Goal: Task Accomplishment & Management: Manage account settings

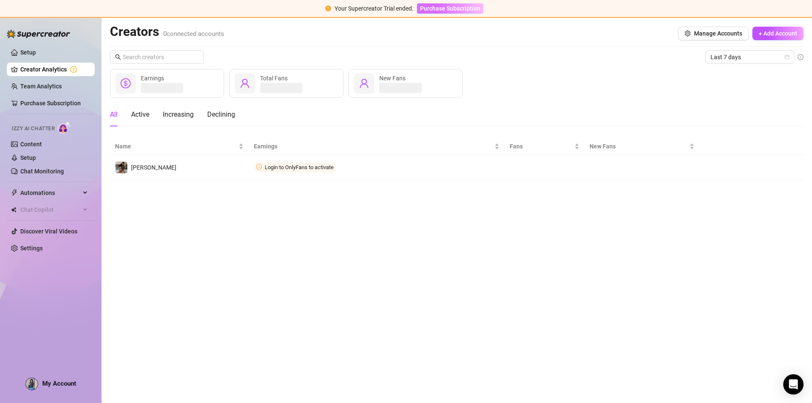
click at [461, 13] on button "Purchase Subscription" at bounding box center [450, 8] width 66 height 10
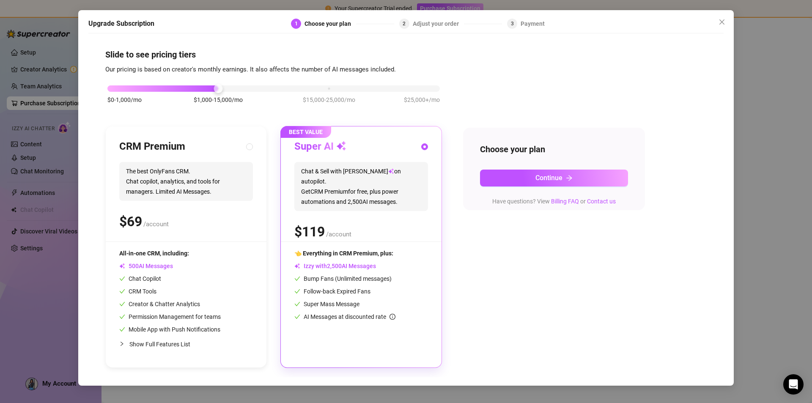
click at [167, 173] on span "The best OnlyFans CRM. Chat copilot, analytics, and tools for managers. Limited…" at bounding box center [186, 181] width 134 height 39
radio input "true"
radio input "false"
click at [549, 178] on span "Continue" at bounding box center [548, 178] width 27 height 8
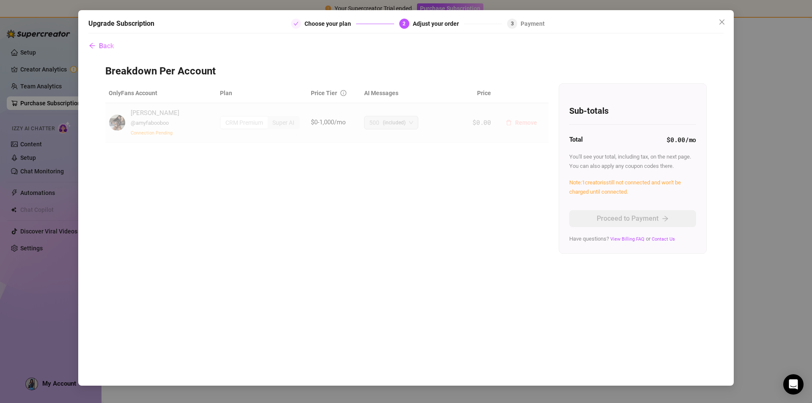
click at [499, 118] on button "Remove" at bounding box center [521, 123] width 45 height 14
click at [557, 100] on span "Cancel" at bounding box center [555, 100] width 19 height 7
click at [720, 21] on icon "close" at bounding box center [722, 22] width 7 height 7
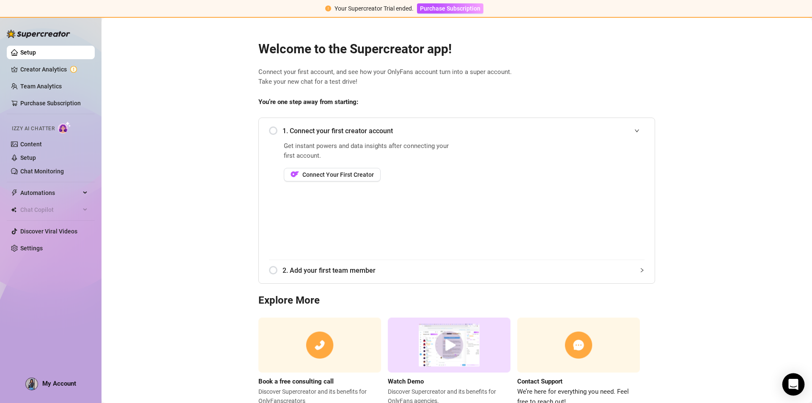
click at [789, 384] on icon "Open Intercom Messenger" at bounding box center [793, 384] width 11 height 11
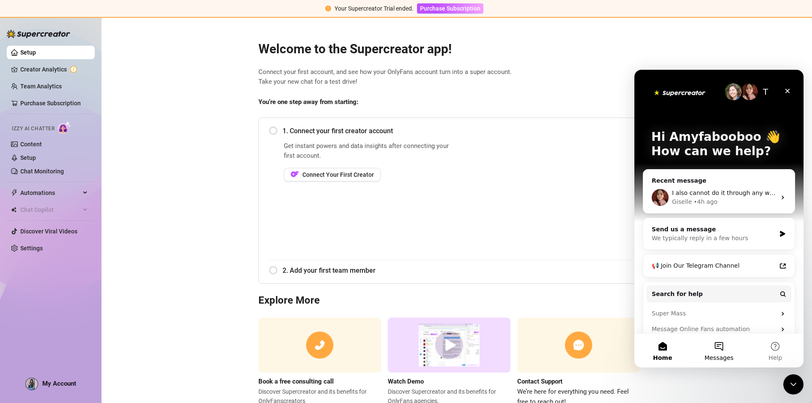
click at [721, 346] on button "Messages" at bounding box center [719, 351] width 56 height 34
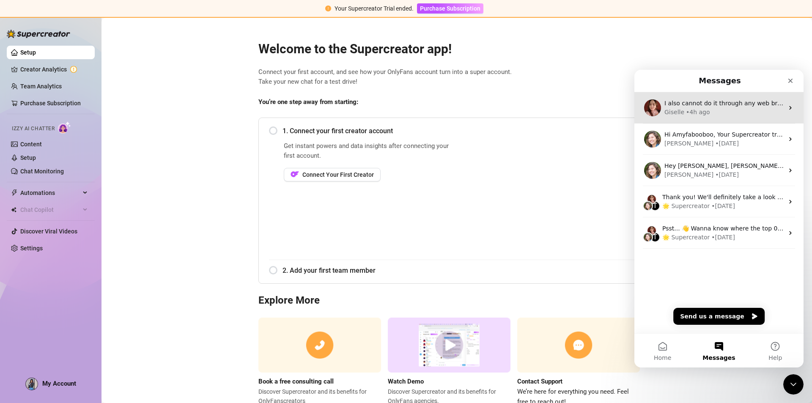
click at [715, 114] on div "Giselle • 4h ago" at bounding box center [723, 112] width 119 height 9
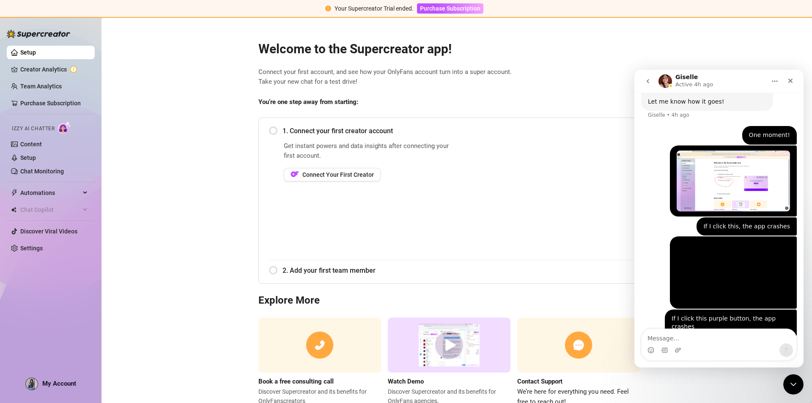
scroll to position [573, 0]
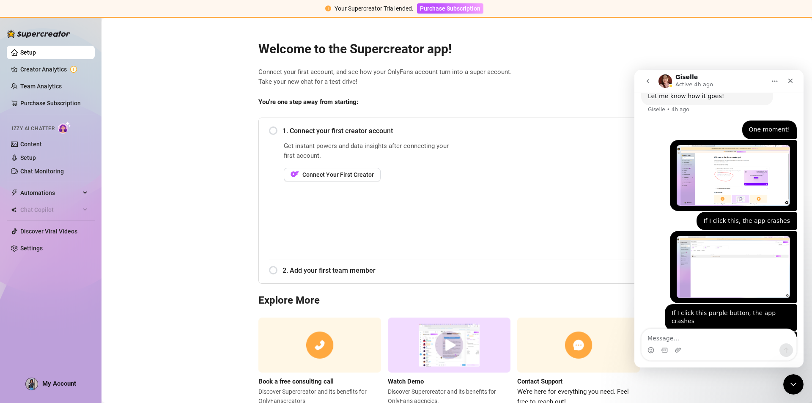
click at [178, 143] on main "Welcome to the Supercreator app! Connect your first account, and see how your O…" at bounding box center [456, 225] width 710 height 414
click at [585, 58] on div "Welcome to the Supercreator app! Connect your first account, and see how your O…" at bounding box center [457, 218] width 410 height 376
click at [588, 69] on span "Connect your first account, and see how your OnlyFans account turn into a super…" at bounding box center [456, 77] width 397 height 20
click at [646, 79] on icon "go back" at bounding box center [648, 81] width 7 height 7
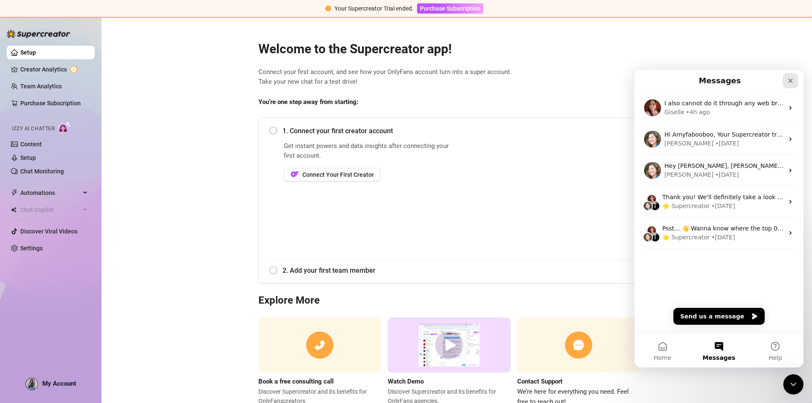
click at [789, 84] on div "Close" at bounding box center [790, 80] width 15 height 15
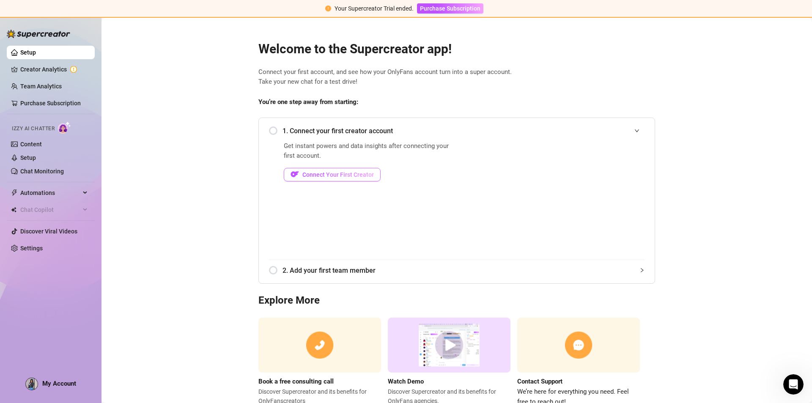
click at [330, 173] on span "Connect Your First Creator" at bounding box center [337, 174] width 71 height 7
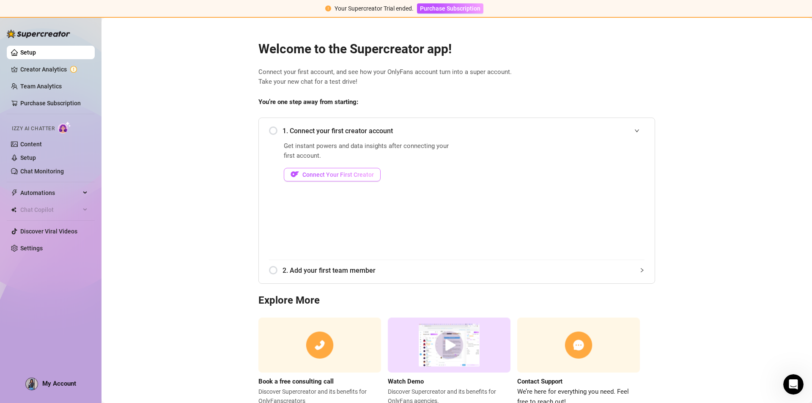
click at [348, 170] on button "Connect Your First Creator" at bounding box center [332, 175] width 97 height 14
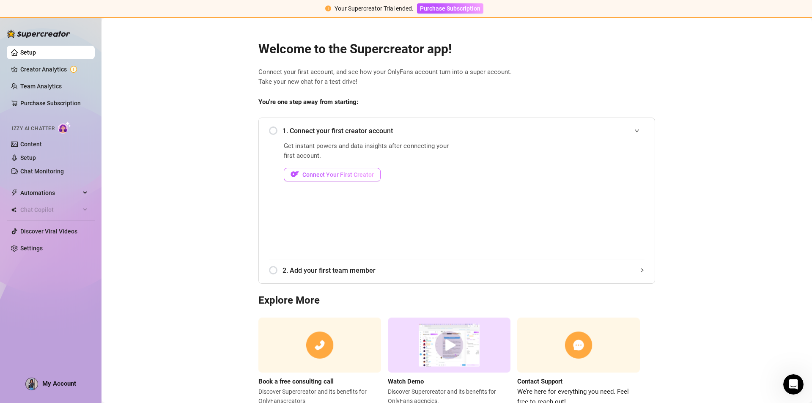
click at [348, 170] on button "Connect Your First Creator" at bounding box center [332, 175] width 97 height 14
click at [459, 5] on span "Purchase Subscription" at bounding box center [450, 8] width 60 height 7
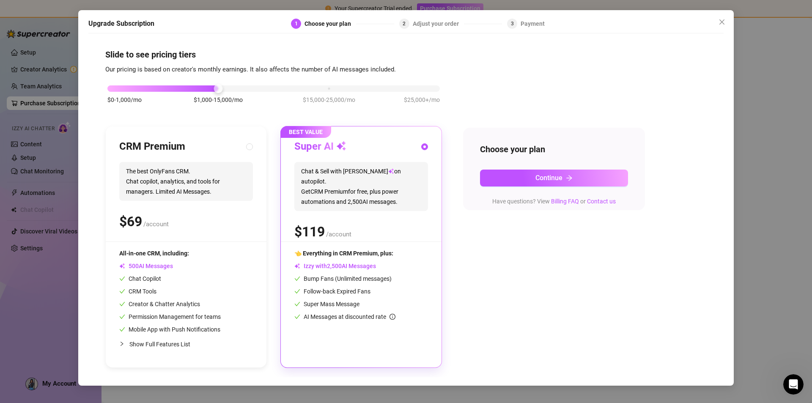
click at [241, 146] on div "CRM Premium" at bounding box center [186, 147] width 134 height 14
radio input "true"
radio input "false"
click at [555, 181] on span "Continue" at bounding box center [548, 178] width 27 height 8
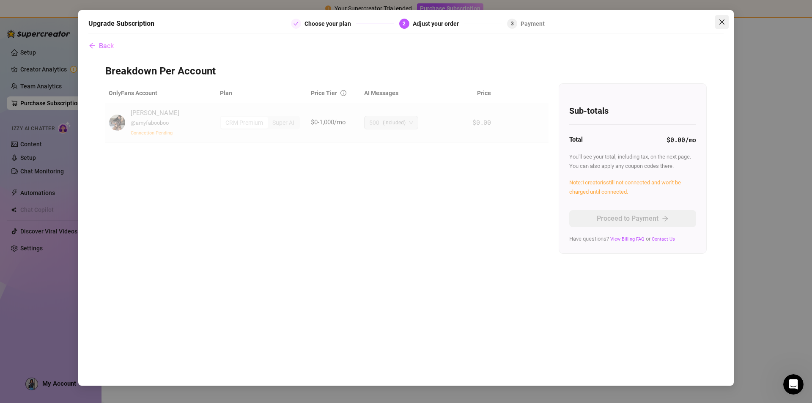
click at [724, 25] on icon "close" at bounding box center [722, 22] width 7 height 7
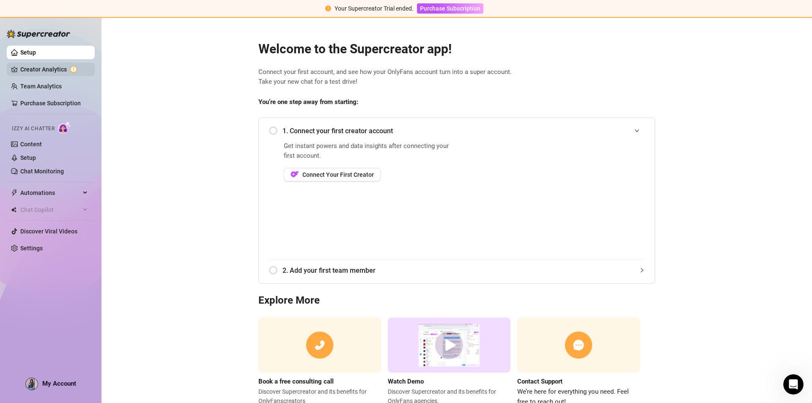
click at [38, 71] on link "Creator Analytics" at bounding box center [54, 70] width 68 height 14
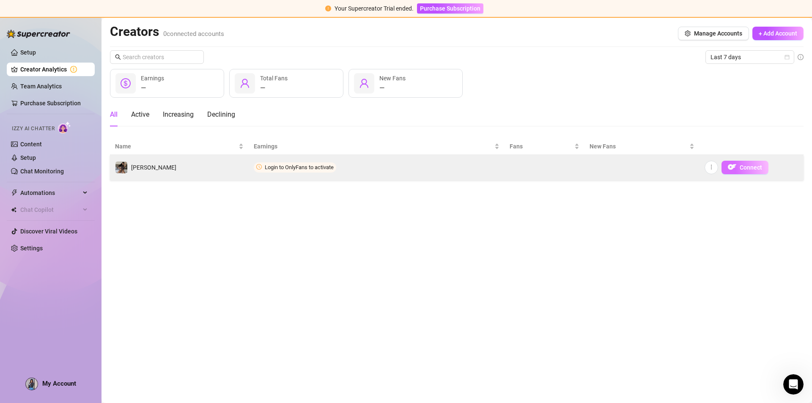
click at [743, 168] on span "Connect" at bounding box center [751, 167] width 22 height 7
drag, startPoint x: 743, startPoint y: 168, endPoint x: 729, endPoint y: 167, distance: 14.0
click at [743, 168] on span "Connect" at bounding box center [751, 167] width 22 height 7
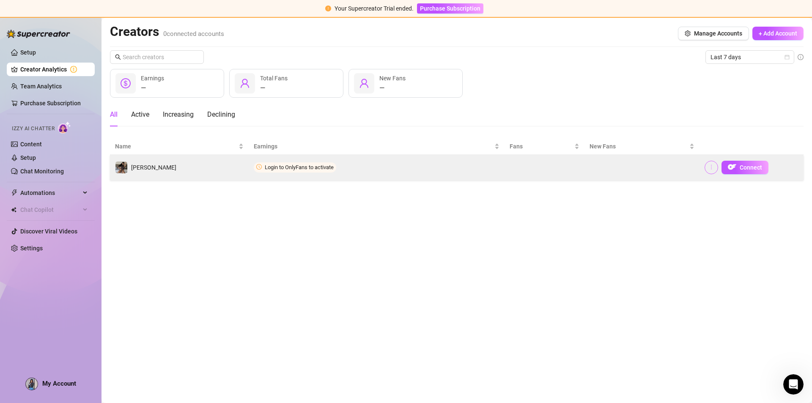
click at [707, 167] on button "button" at bounding box center [712, 168] width 14 height 14
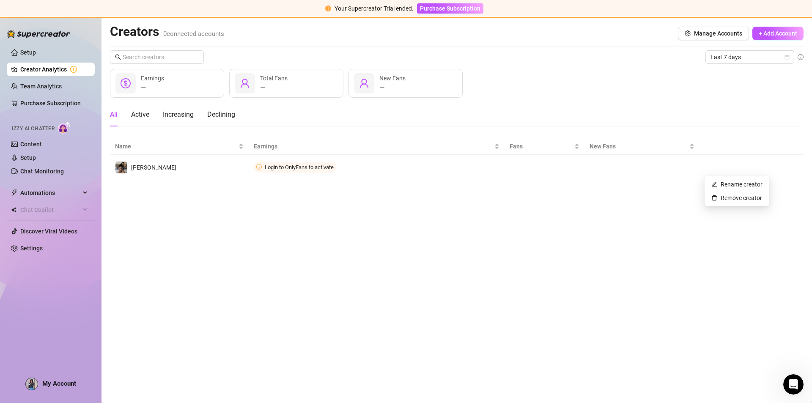
click at [707, 118] on div "All Active Increasing Declining" at bounding box center [457, 115] width 694 height 24
click at [134, 115] on div "Active" at bounding box center [140, 115] width 18 height 10
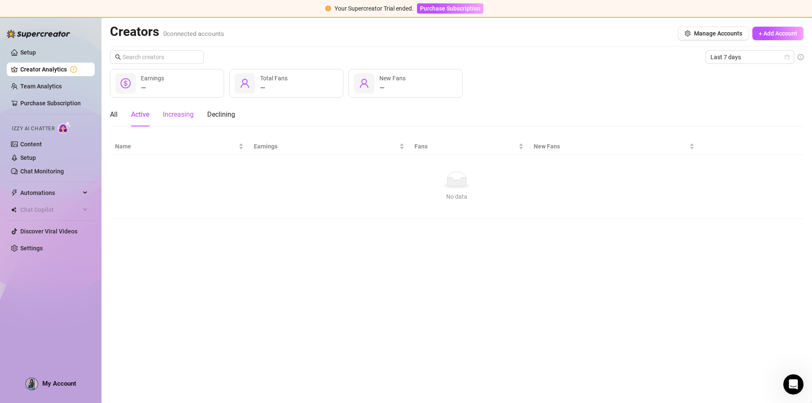
click at [188, 117] on div "Increasing" at bounding box center [178, 115] width 31 height 10
click at [224, 117] on div "Declining" at bounding box center [221, 115] width 28 height 10
click at [113, 115] on div "All" at bounding box center [114, 115] width 8 height 10
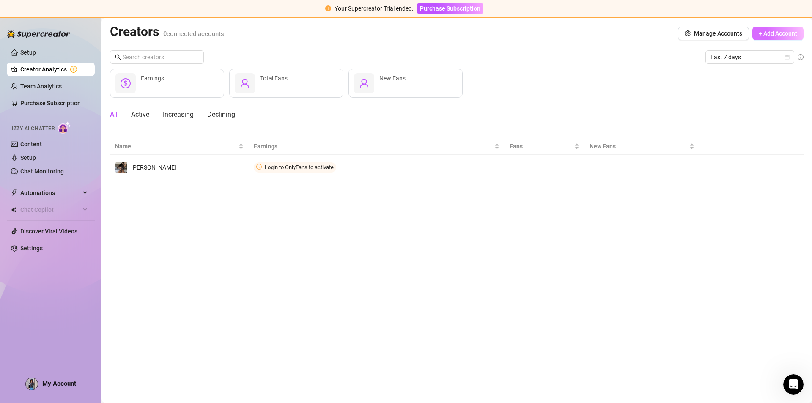
click at [768, 33] on span "+ Add Account" at bounding box center [778, 33] width 38 height 7
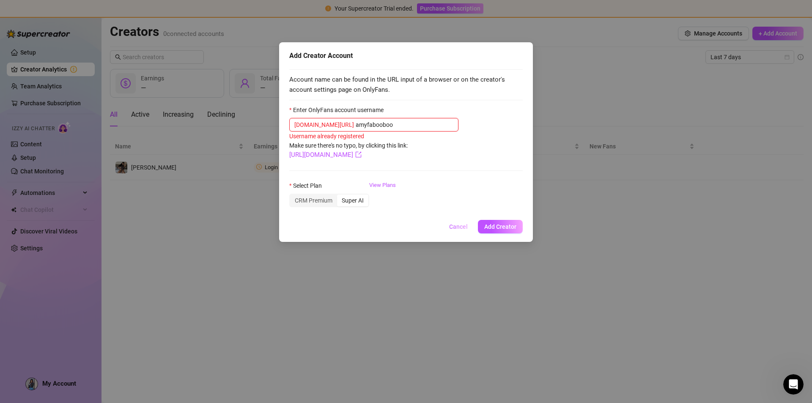
type input "amyfabooboo"
click at [456, 226] on span "Cancel" at bounding box center [458, 226] width 19 height 7
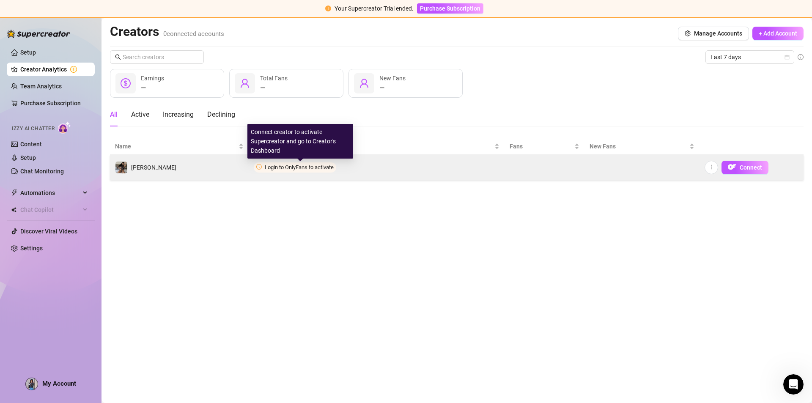
click at [322, 167] on span "Login to OnlyFans to activate" at bounding box center [299, 167] width 69 height 6
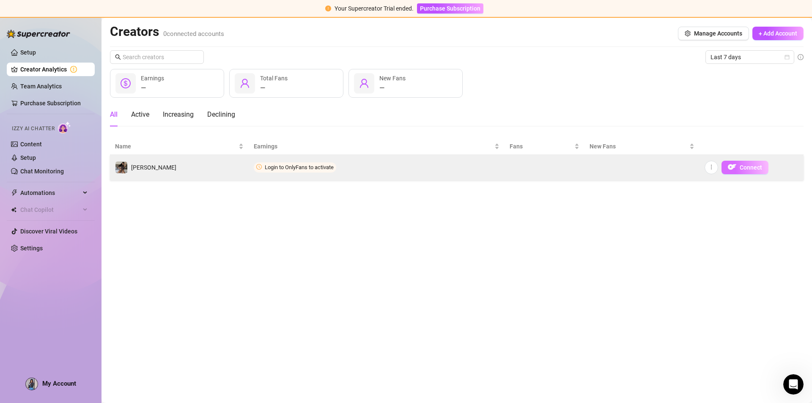
click at [749, 170] on span "Connect" at bounding box center [751, 167] width 22 height 7
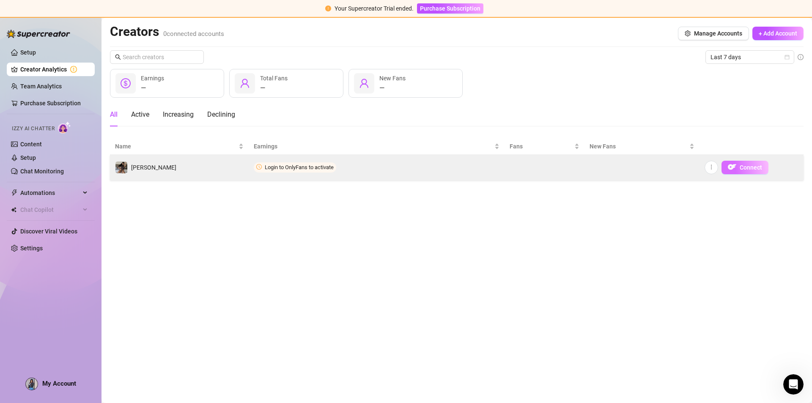
click at [749, 170] on span "Connect" at bounding box center [751, 167] width 22 height 7
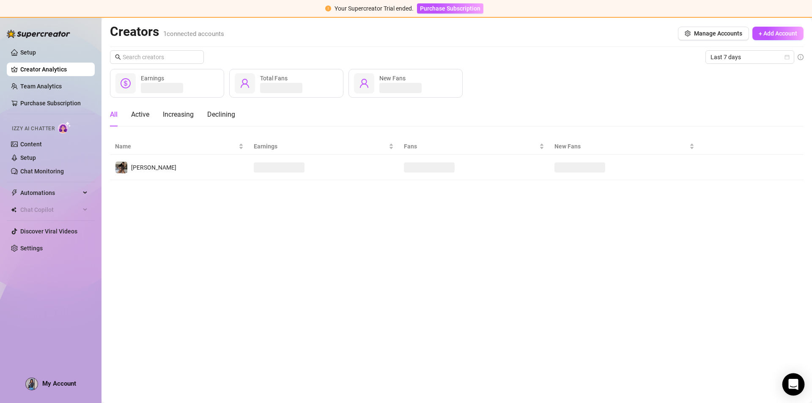
click at [794, 386] on icon "Open Intercom Messenger" at bounding box center [793, 384] width 10 height 11
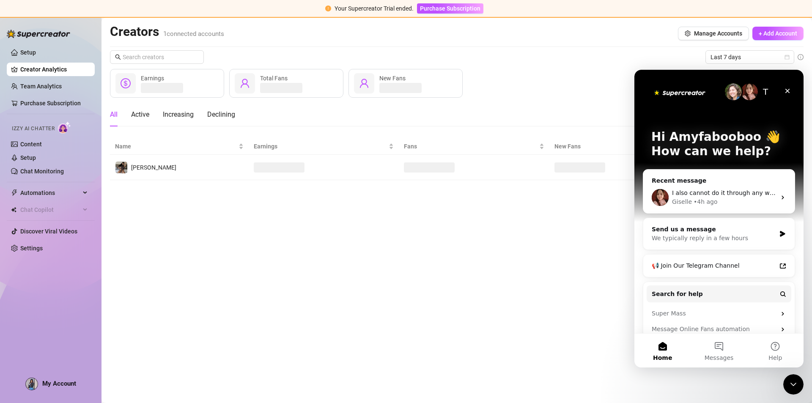
click at [452, 227] on main "Creators 1 connected accounts Manage Accounts + Add Account Last 7 days Earning…" at bounding box center [456, 210] width 710 height 385
click at [341, 257] on main "Creators 1 connected accounts Manage Accounts + Add Account Last 7 days — Earni…" at bounding box center [456, 210] width 710 height 385
click at [710, 197] on div "I also cannot do it through any web browser" at bounding box center [724, 193] width 104 height 9
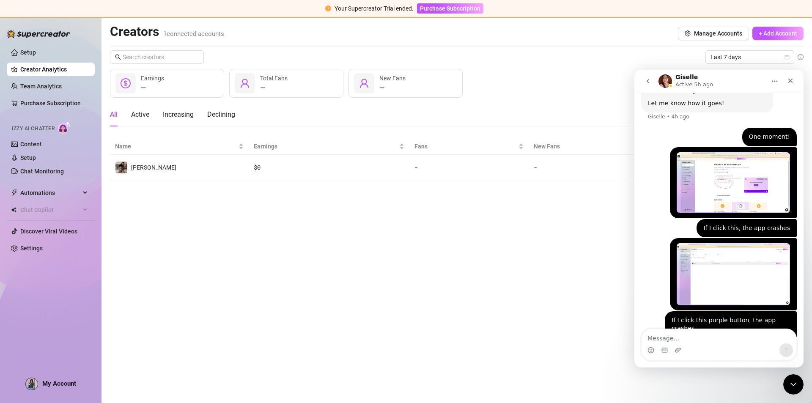
scroll to position [573, 0]
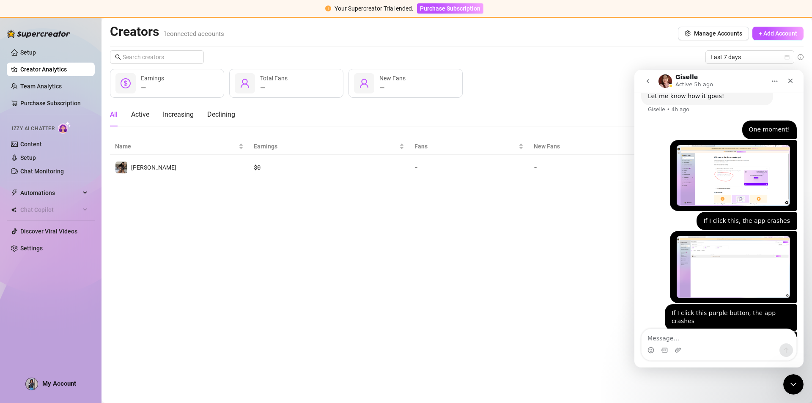
click at [679, 338] on textarea "Message…" at bounding box center [719, 336] width 155 height 14
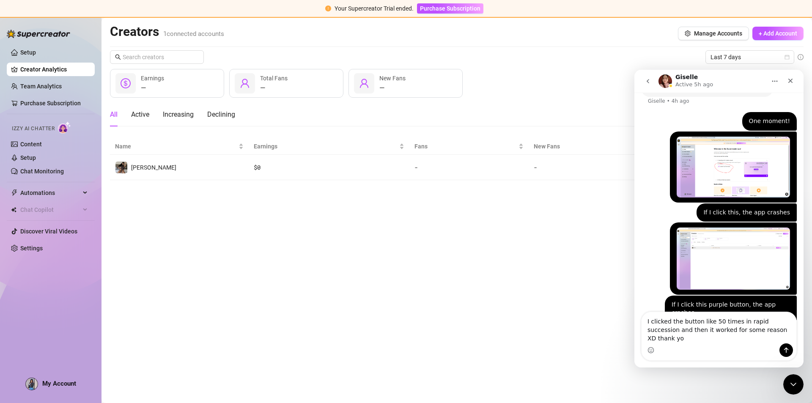
type textarea "I clicked the button like 50 times in rapid succession and then it worked for s…"
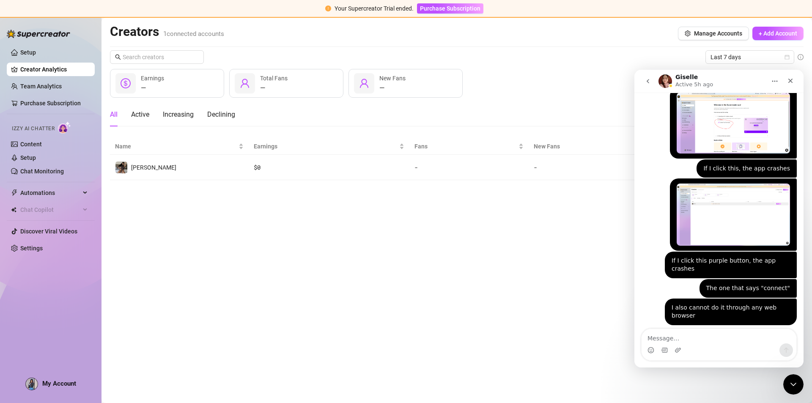
scroll to position [626, 0]
click at [796, 80] on div "Close" at bounding box center [790, 80] width 15 height 15
